Goal: Information Seeking & Learning: Learn about a topic

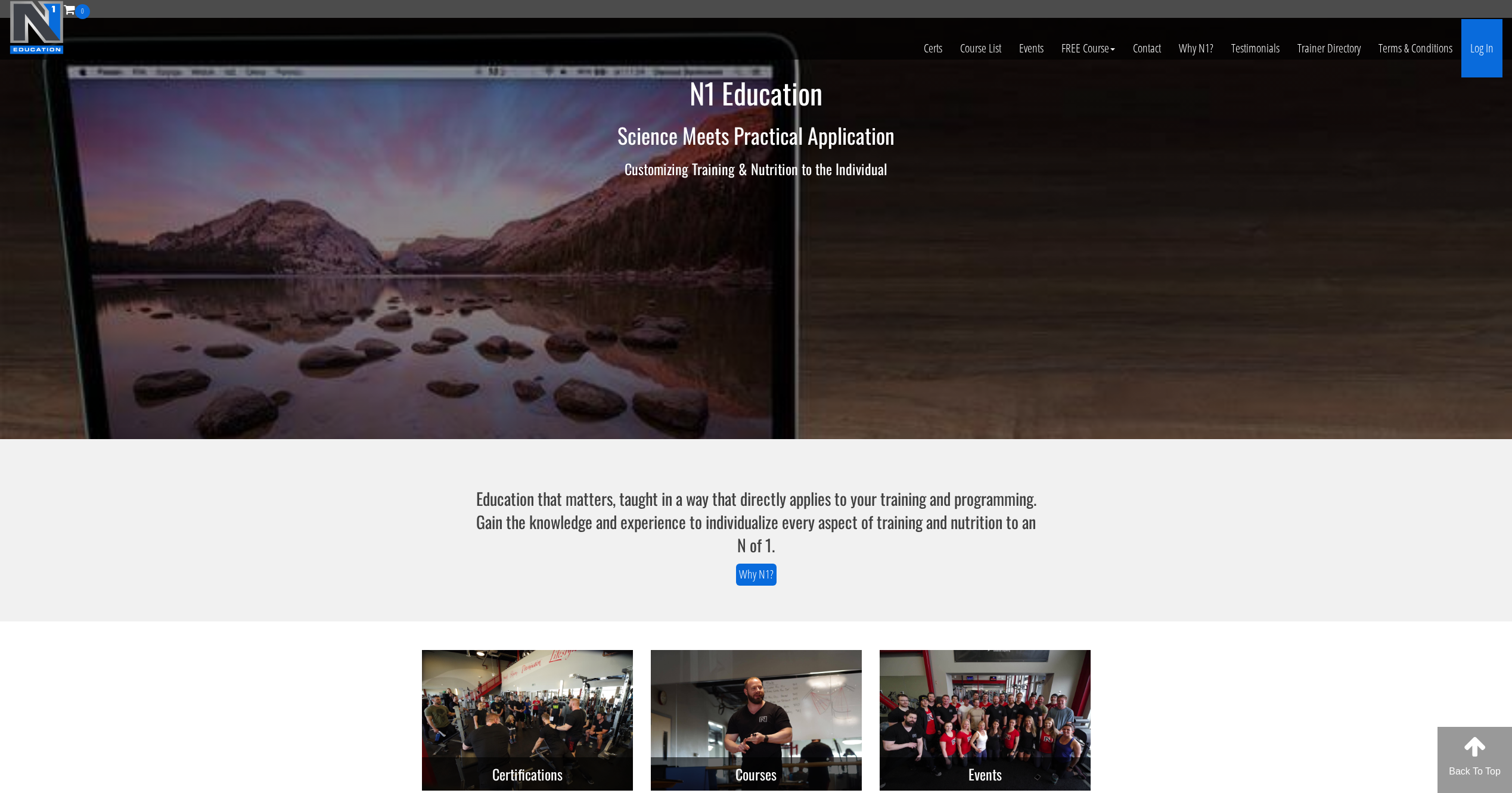
click at [1491, 53] on link "Log In" at bounding box center [1482, 48] width 41 height 58
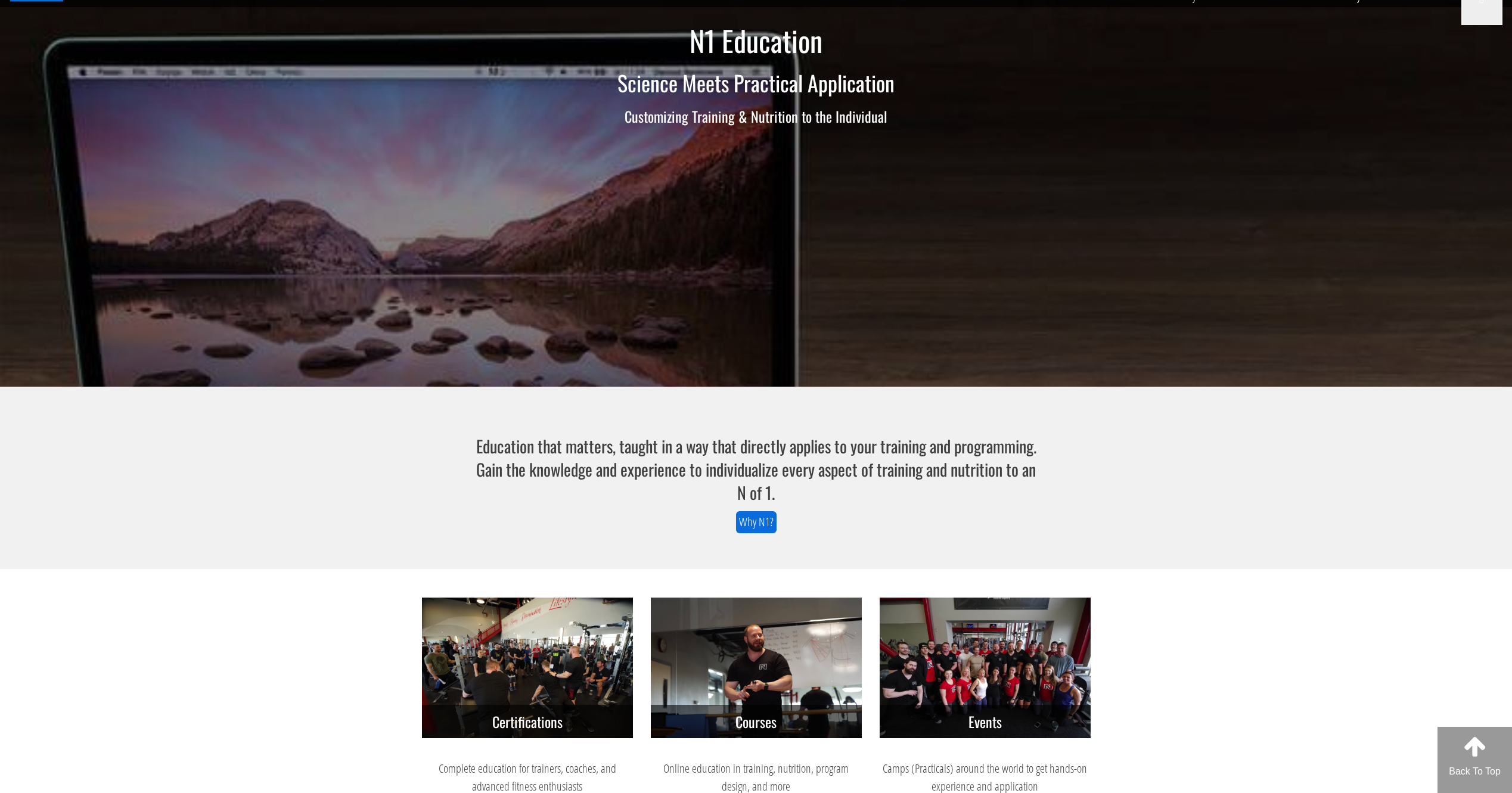
scroll to position [53, 0]
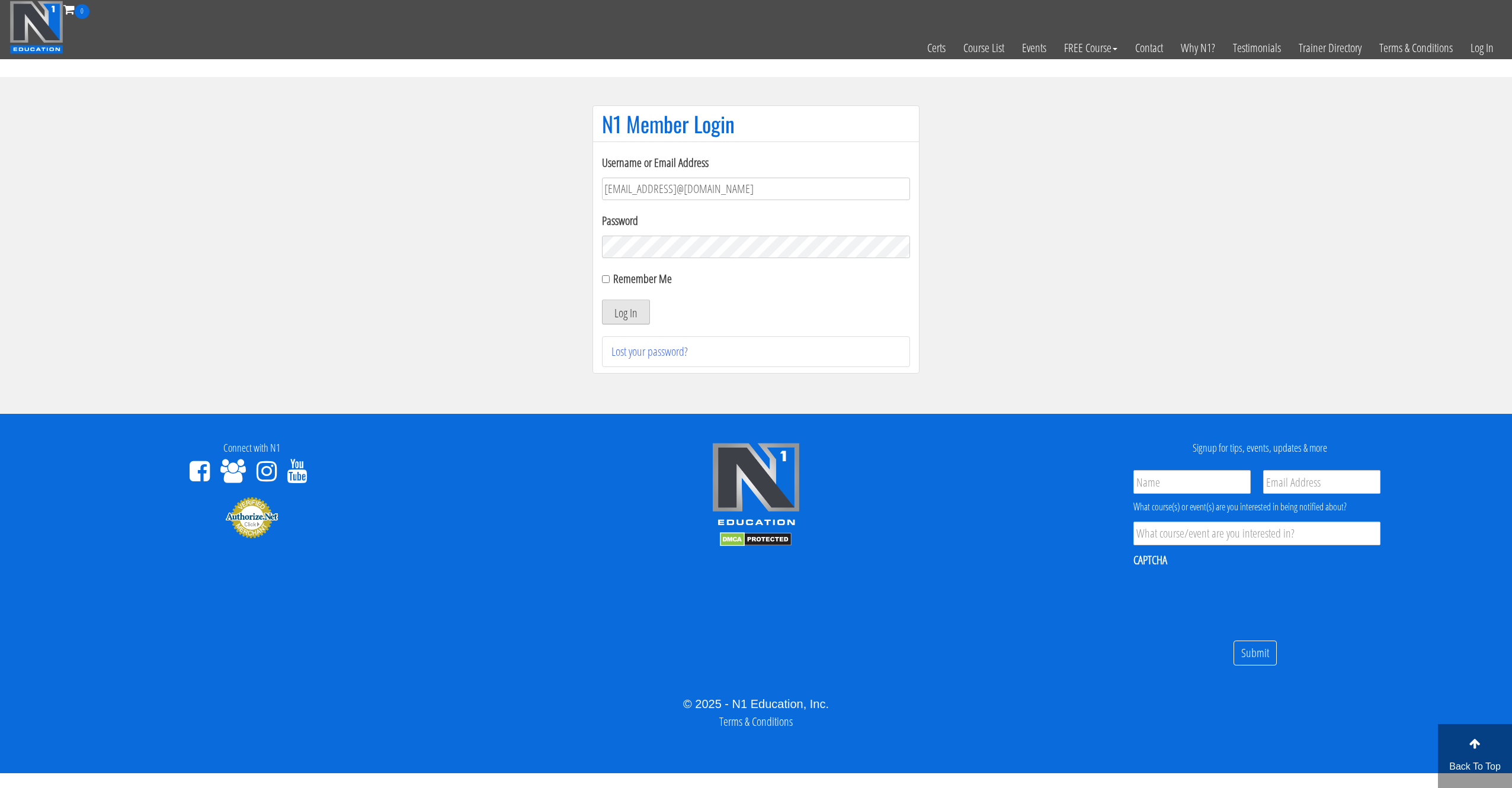
type input "syau2872@gmail.com"
click at [637, 319] on button "Log In" at bounding box center [626, 311] width 48 height 25
click at [627, 277] on label "Remember Me" at bounding box center [642, 279] width 58 height 16
click at [610, 277] on input "Remember Me" at bounding box center [606, 279] width 8 height 8
checkbox input "true"
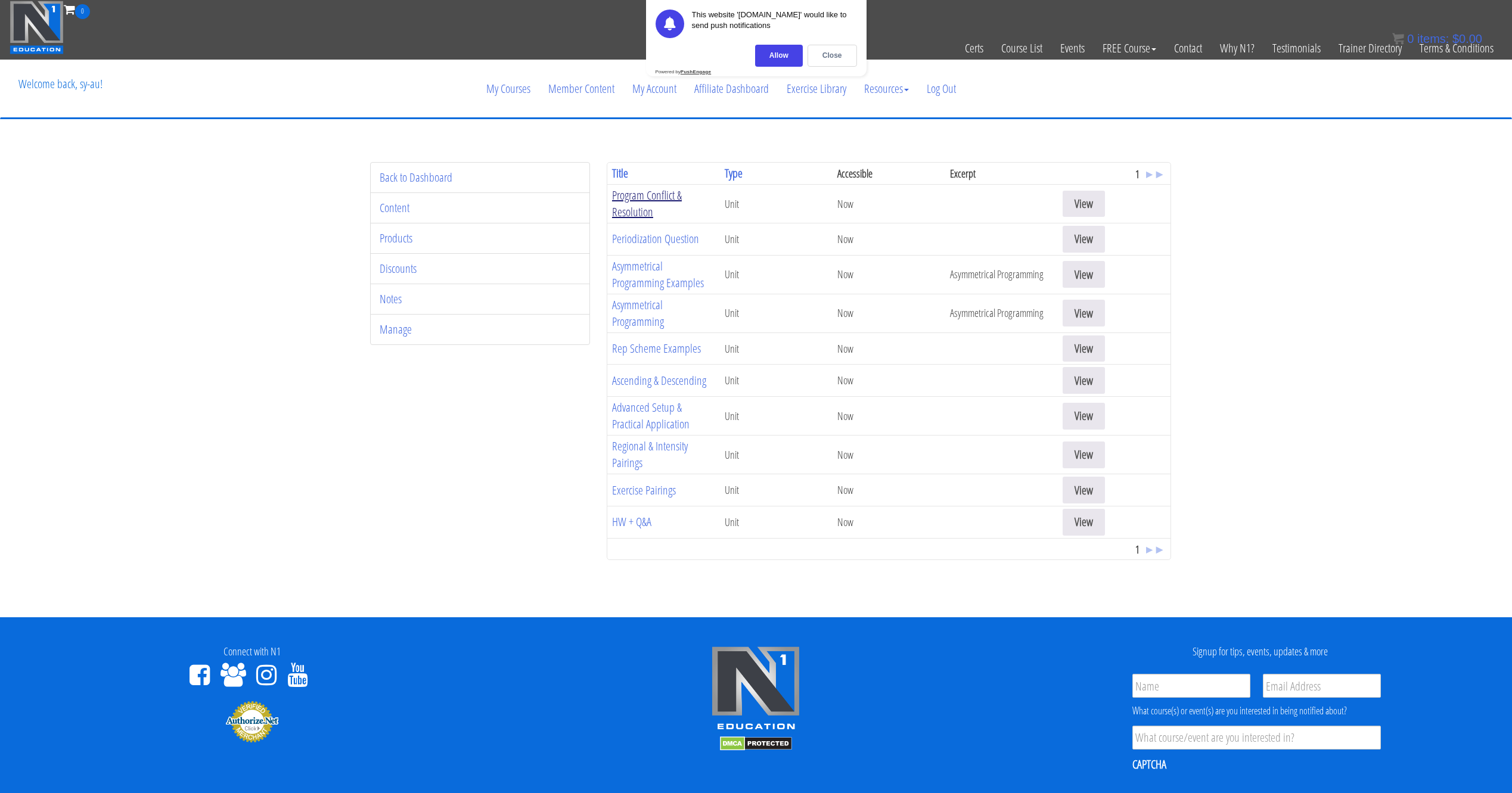
click at [651, 190] on link "Program Conflict & Resolution" at bounding box center [647, 203] width 69 height 33
click at [671, 235] on link "Periodization Question" at bounding box center [655, 239] width 87 height 16
click at [649, 279] on link "Asymmetrical Programming Examples" at bounding box center [657, 274] width 92 height 33
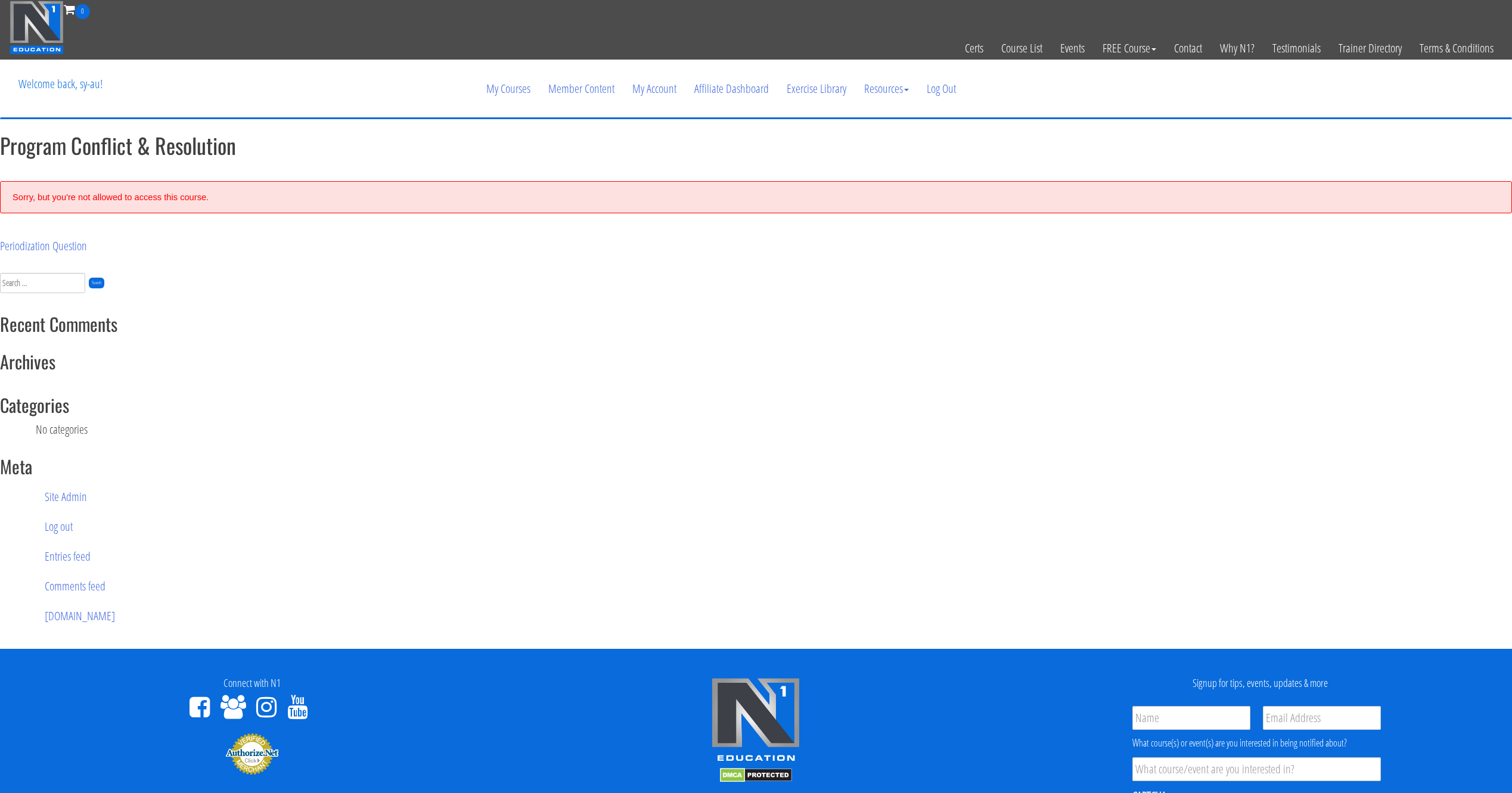
drag, startPoint x: 410, startPoint y: 246, endPoint x: 402, endPoint y: 245, distance: 8.1
click at [410, 246] on div "Periodization Question" at bounding box center [378, 246] width 756 height 18
